Goal: Task Accomplishment & Management: Manage account settings

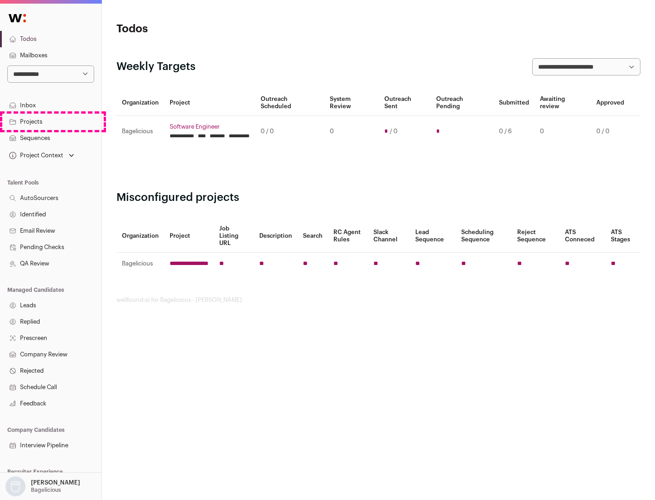
click at [50, 121] on link "Projects" at bounding box center [50, 122] width 101 height 16
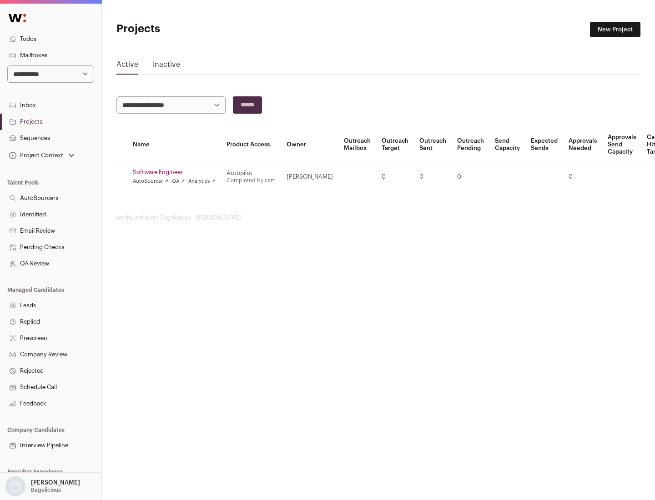
click at [177, 172] on link "Software Engineer" at bounding box center [174, 172] width 83 height 7
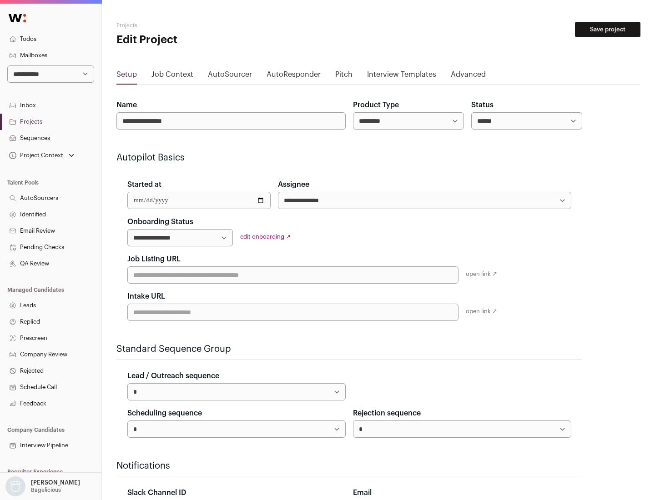
click at [607, 30] on button "Save project" at bounding box center [607, 29] width 65 height 15
